Goal: Transaction & Acquisition: Purchase product/service

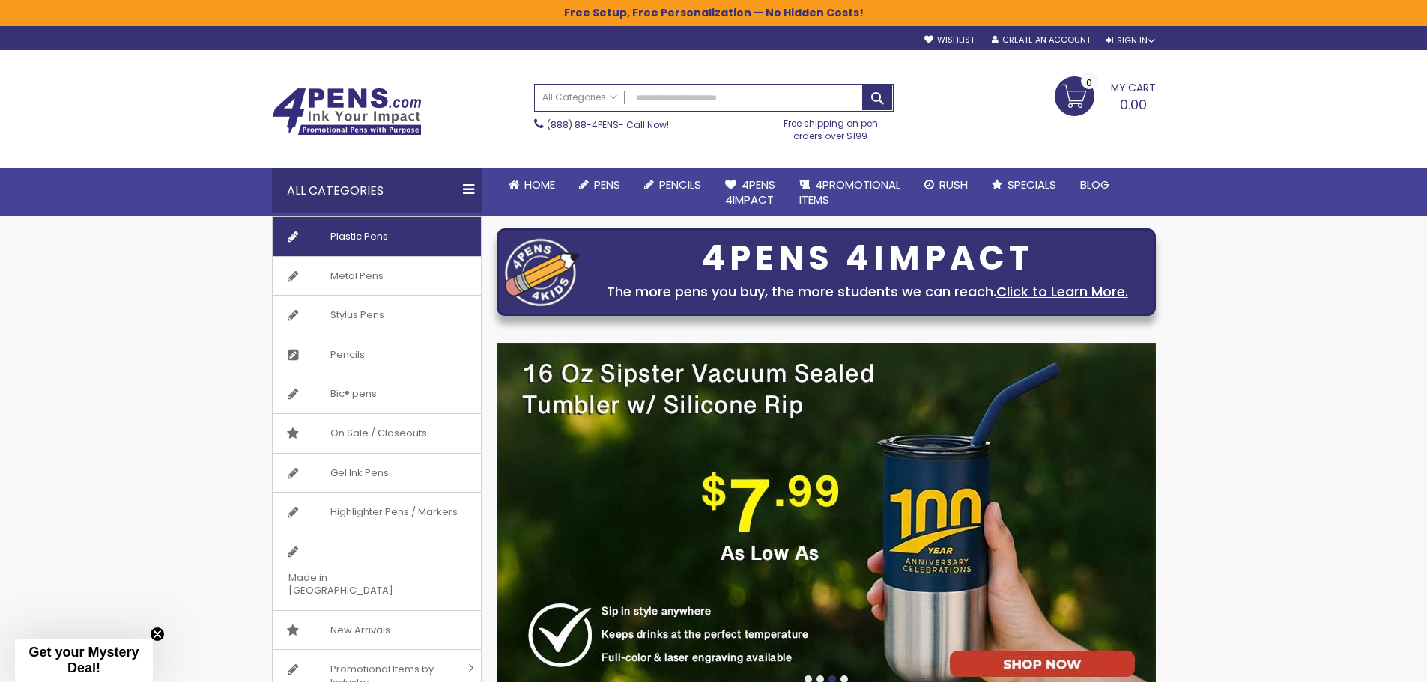
click at [400, 240] on span "Plastic Pens" at bounding box center [359, 236] width 88 height 39
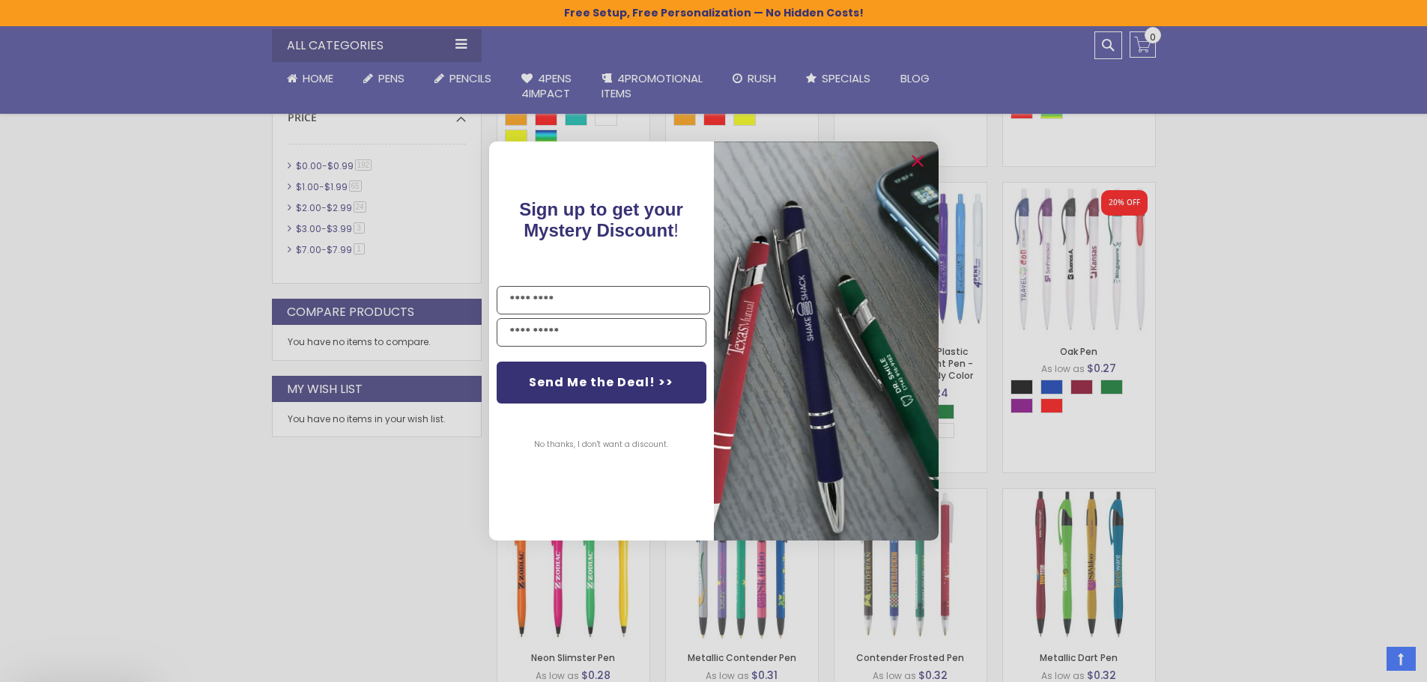
scroll to position [749, 0]
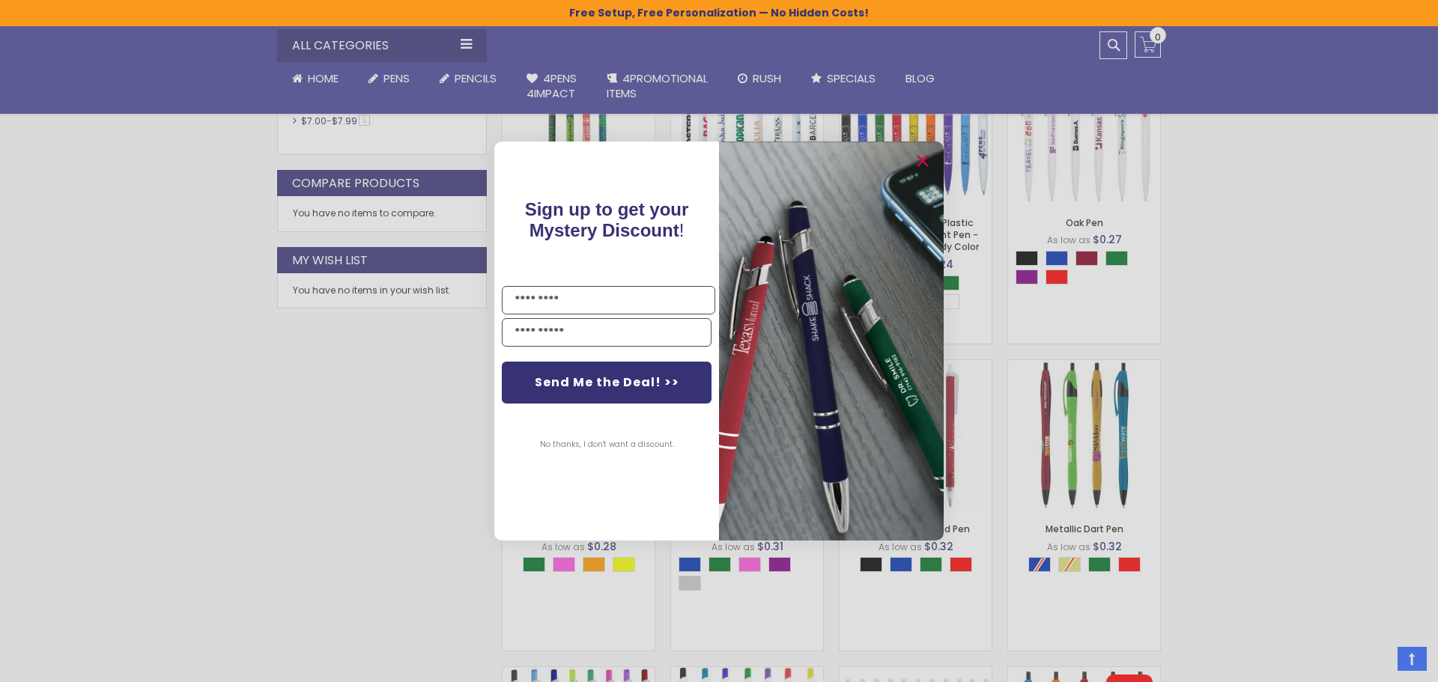
click at [369, 398] on div "Close dialog Sign up to get your Mystery Discount ! Name Email Send Me the Deal…" at bounding box center [719, 341] width 1438 height 682
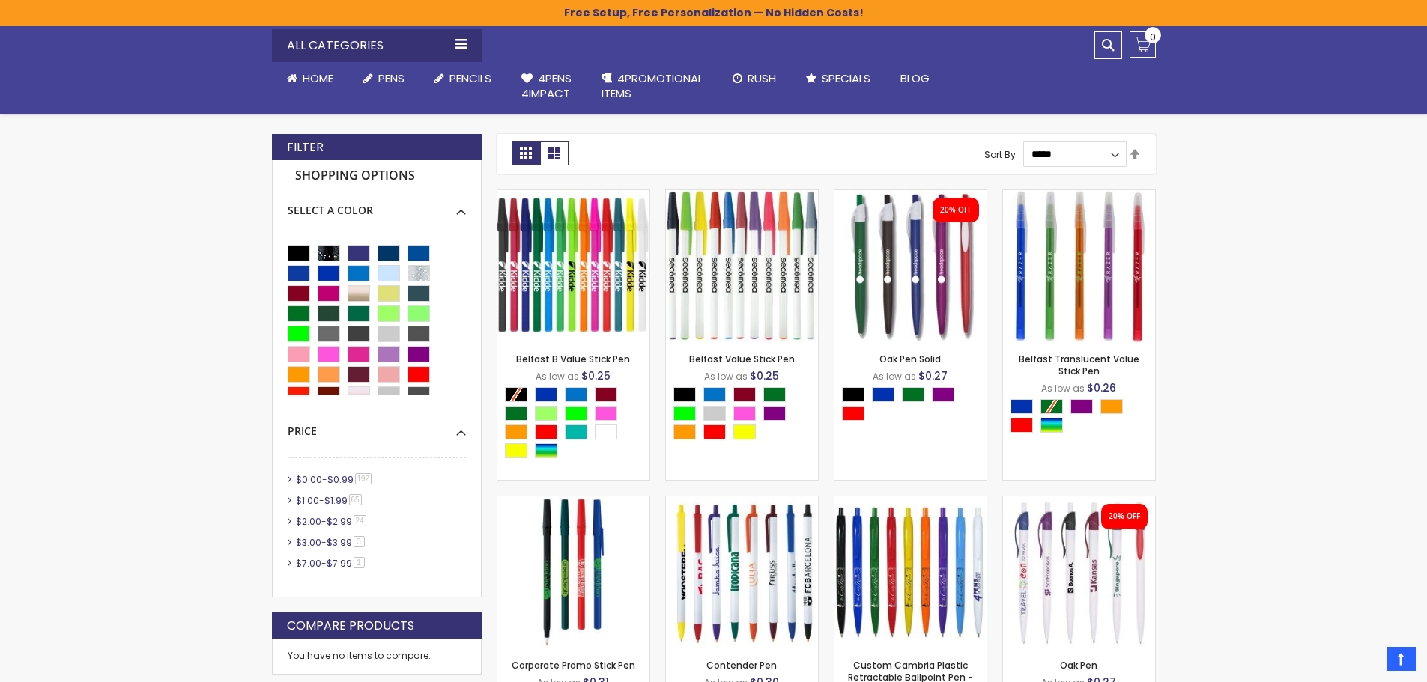
scroll to position [300, 0]
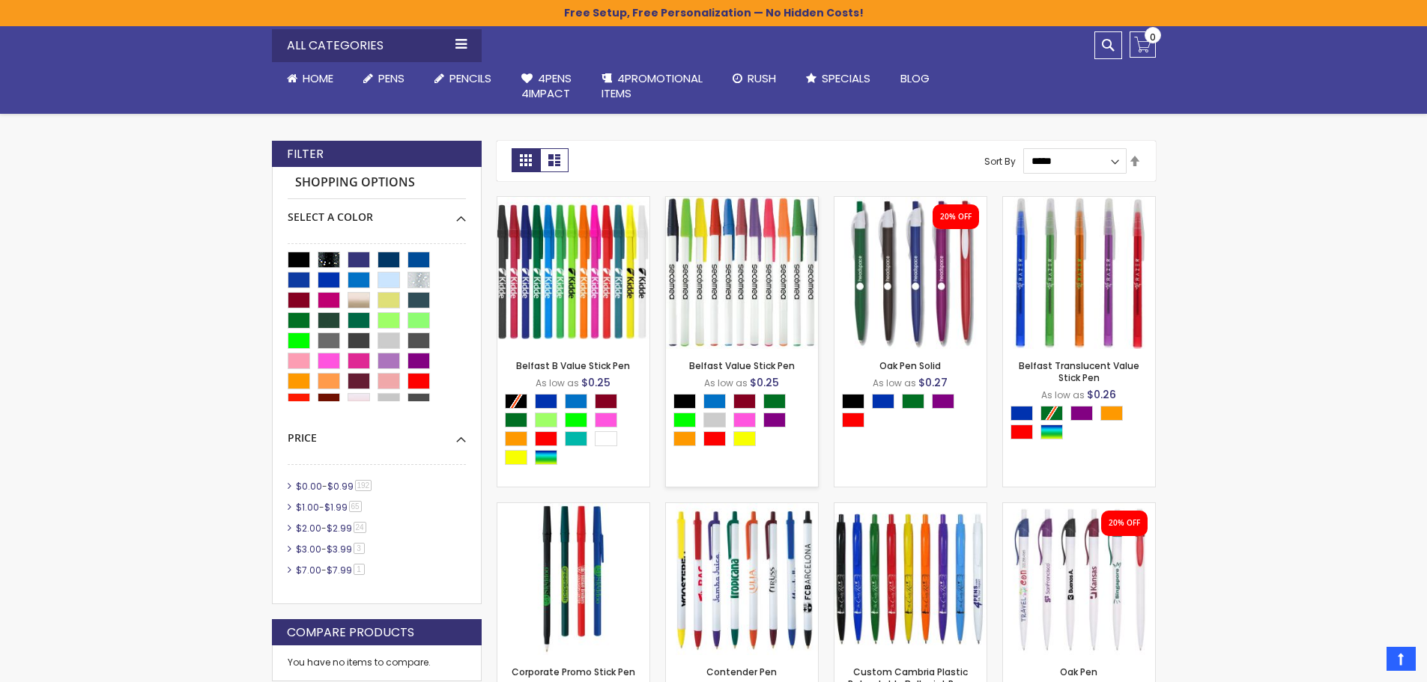
drag, startPoint x: 380, startPoint y: 154, endPoint x: 752, endPoint y: 211, distance: 375.8
click at [0, 0] on span "Stylus Pens" at bounding box center [0, 0] width 0 height 0
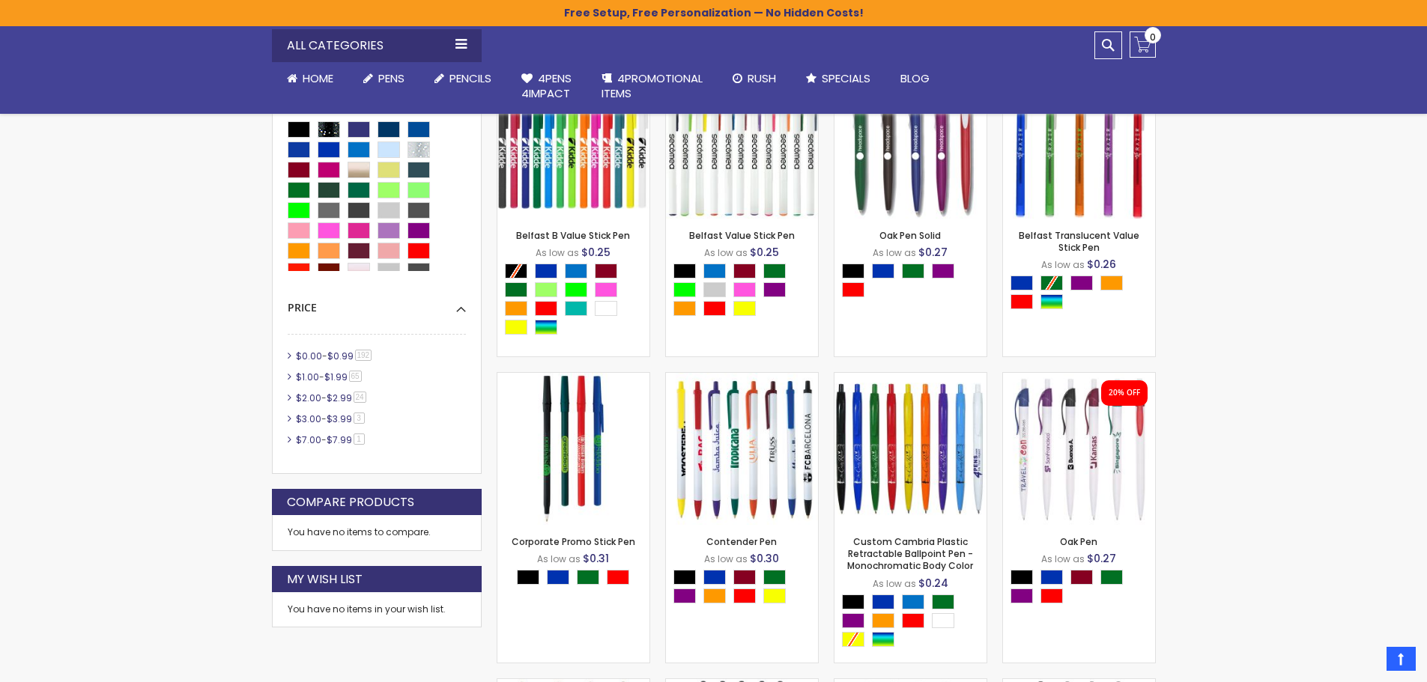
scroll to position [449, 0]
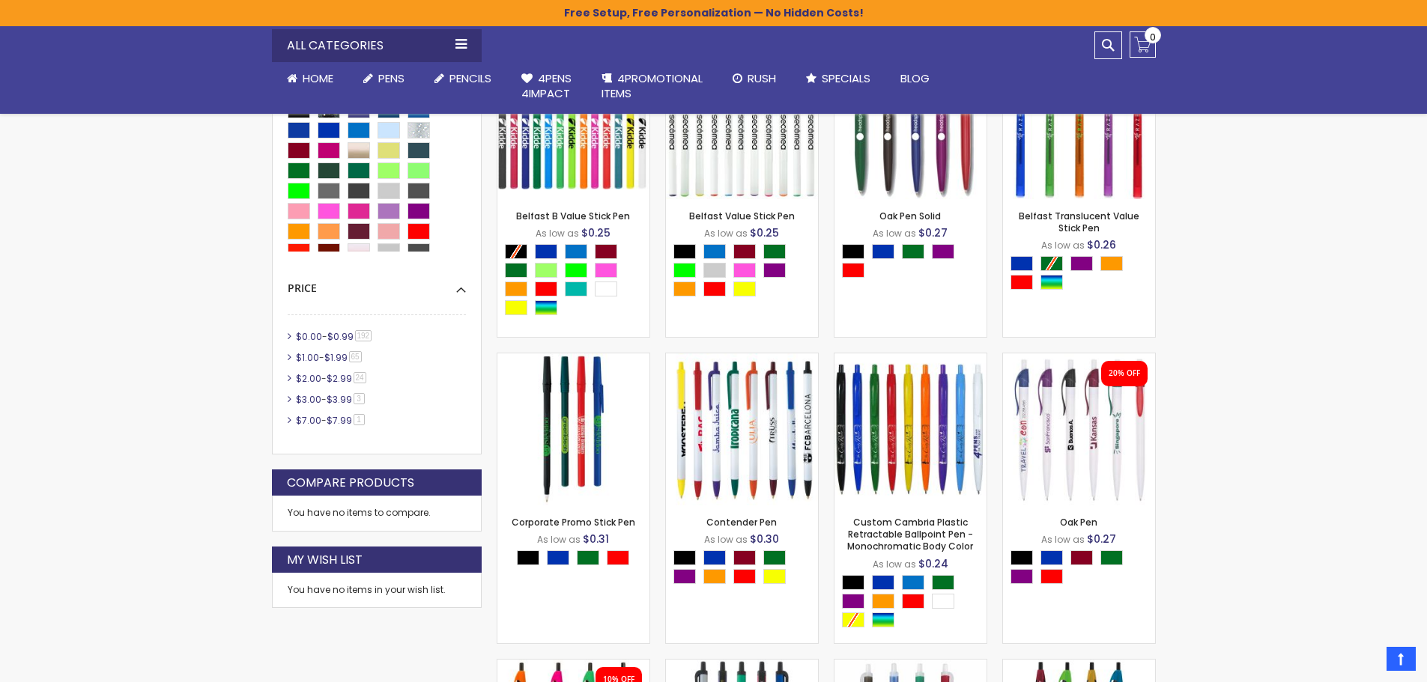
click at [291, 361] on li "$1.00 - $1.99 65 item" at bounding box center [377, 357] width 178 height 13
click at [312, 357] on span "$1.00" at bounding box center [307, 357] width 23 height 13
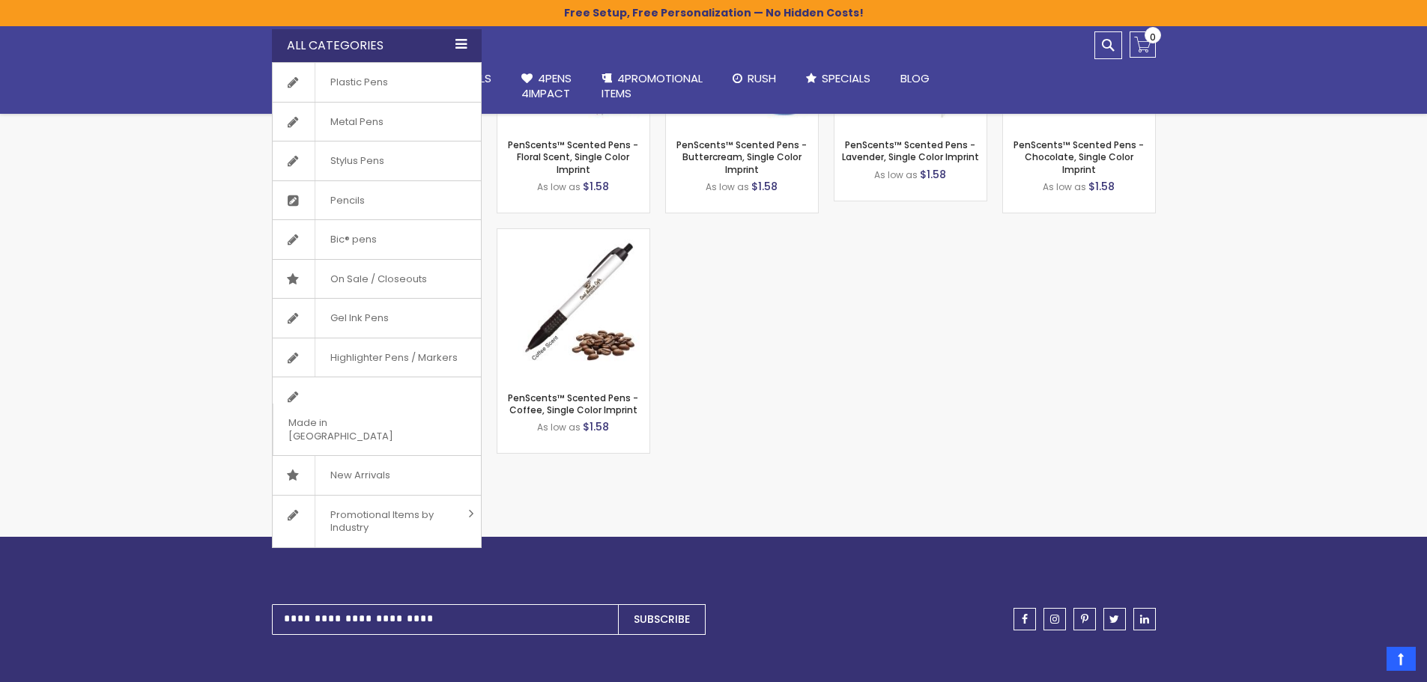
scroll to position [4643, 0]
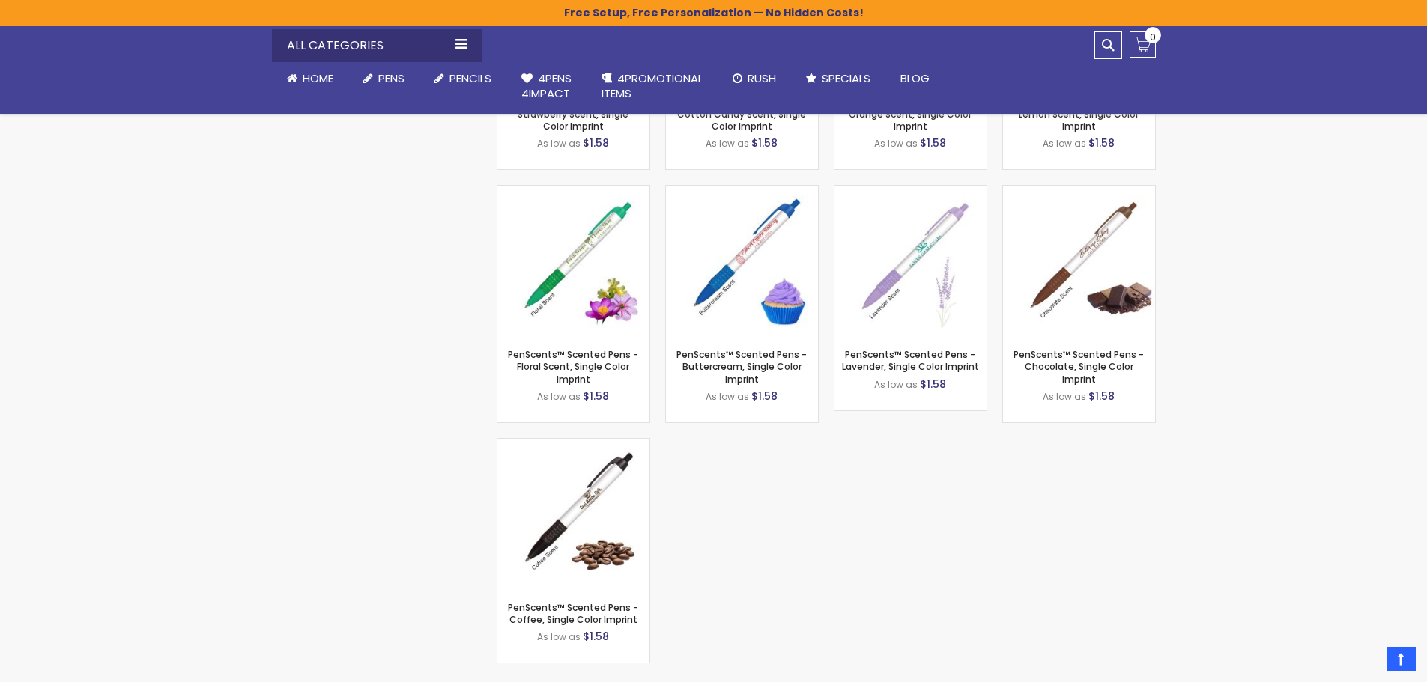
scroll to position [449, 0]
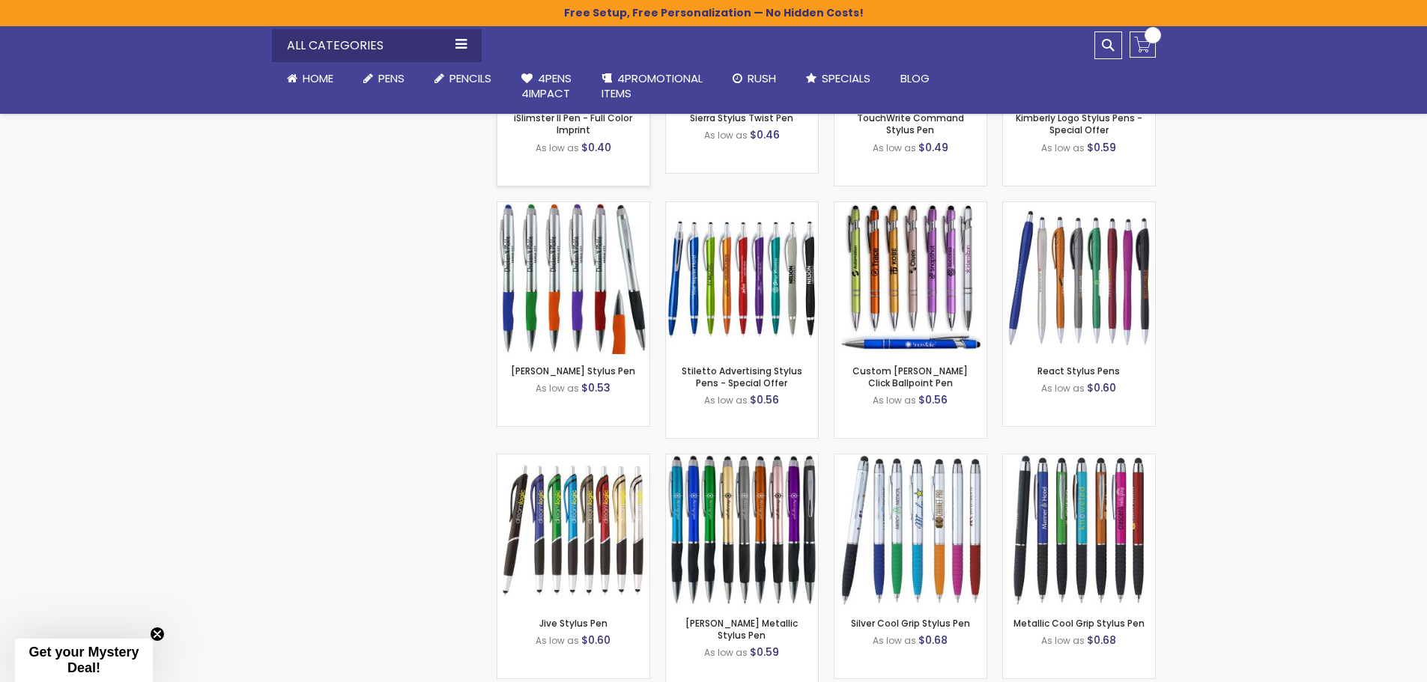
scroll to position [899, 0]
